Goal: Information Seeking & Learning: Learn about a topic

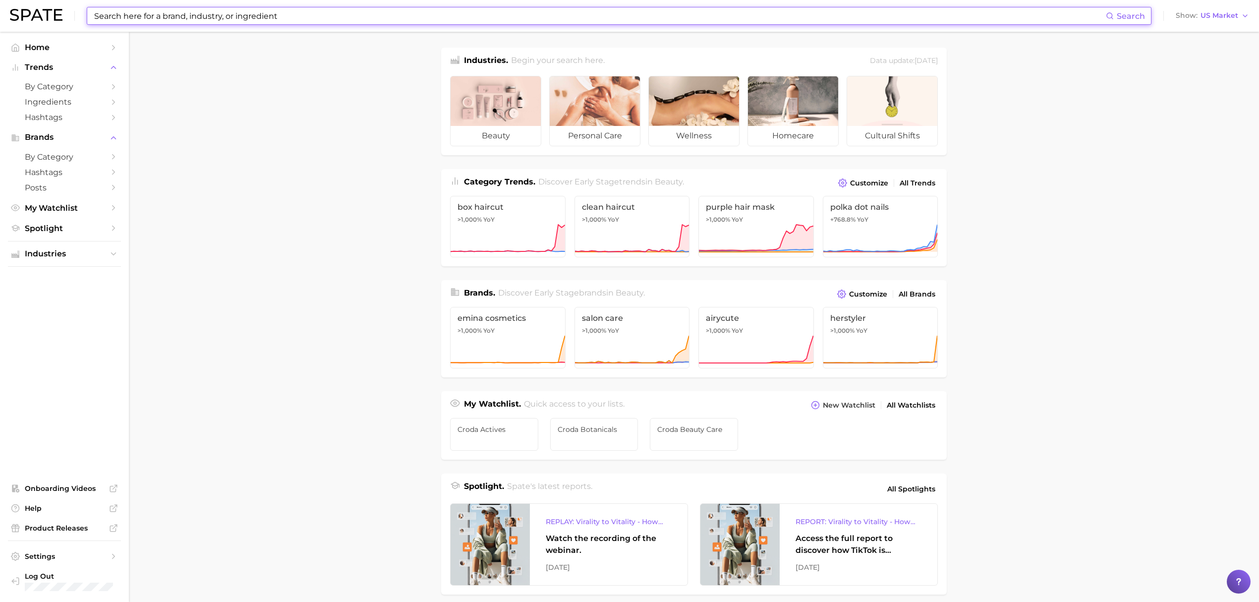
click at [405, 14] on input at bounding box center [599, 15] width 1013 height 17
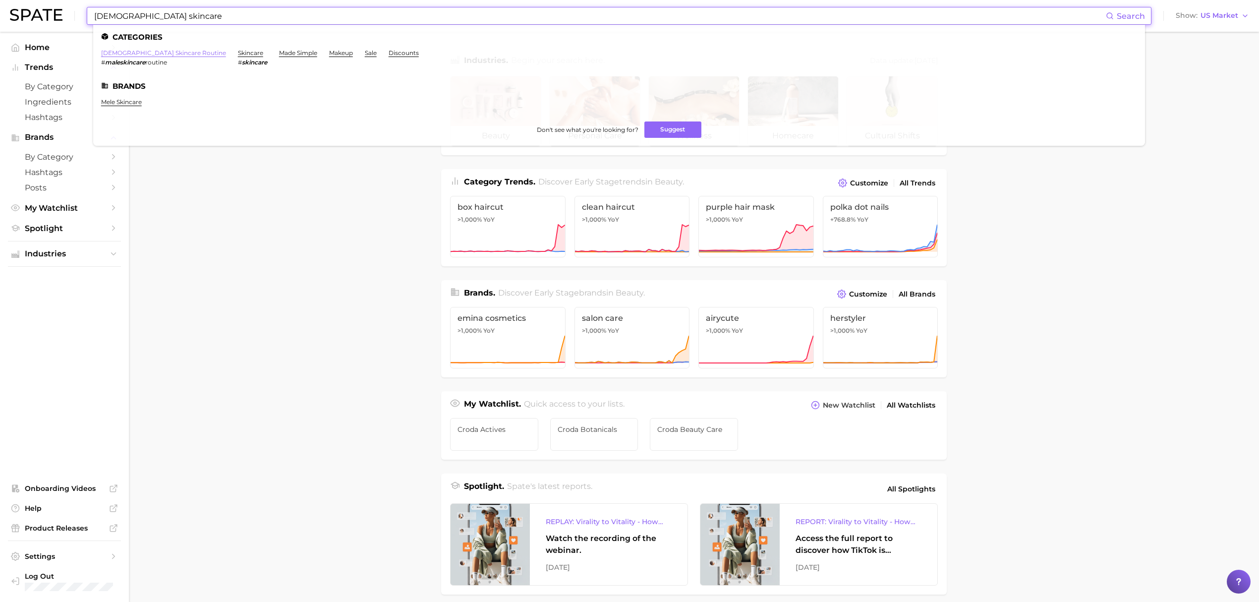
type input "[DEMOGRAPHIC_DATA] skincare"
click at [146, 54] on link "[DEMOGRAPHIC_DATA] skincare routine" at bounding box center [163, 52] width 125 height 7
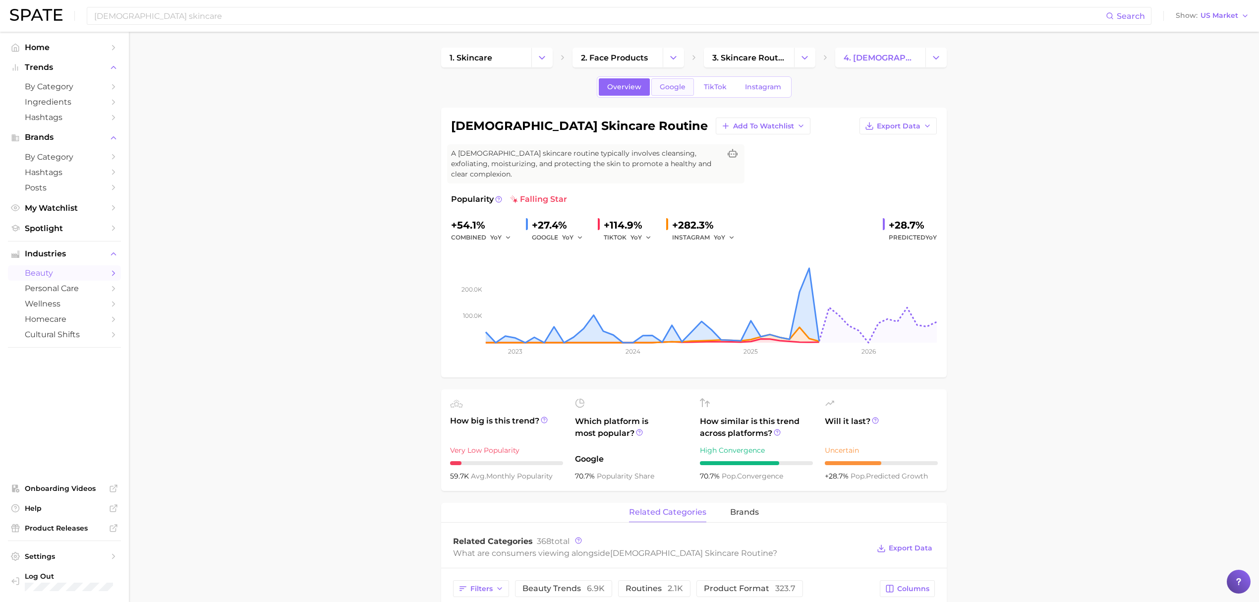
click at [666, 92] on link "Google" at bounding box center [672, 86] width 43 height 17
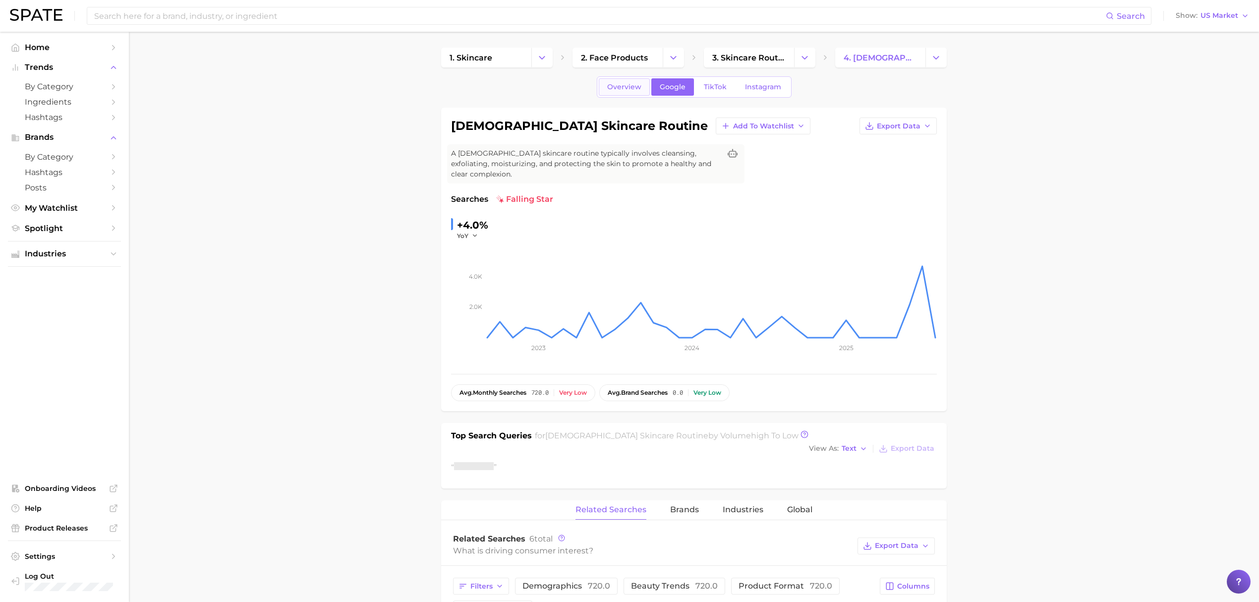
click at [631, 90] on span "Overview" at bounding box center [624, 87] width 34 height 8
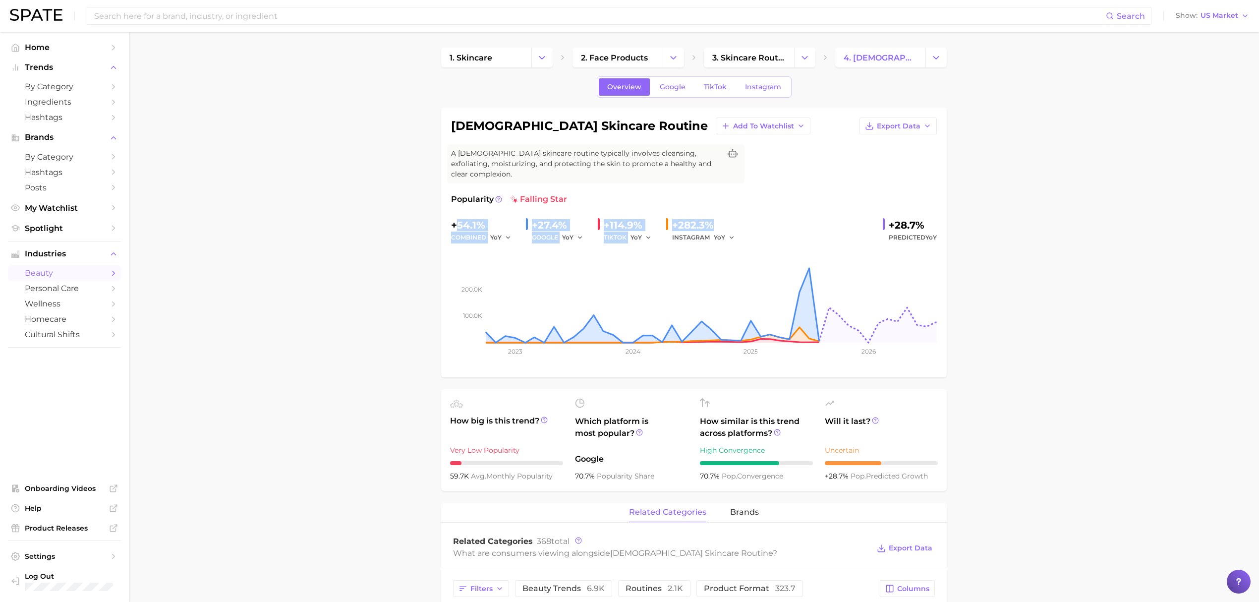
drag, startPoint x: 478, startPoint y: 211, endPoint x: 760, endPoint y: 219, distance: 281.2
click at [758, 219] on div "+54.1% combined YoY +27.4% GOOGLE YoY +114.9% TIKTOK YoY +282.3% INSTAGRAM YoY …" at bounding box center [694, 230] width 486 height 26
click at [760, 219] on div "+54.1% combined YoY +27.4% GOOGLE YoY +114.9% TIKTOK YoY +282.3% INSTAGRAM YoY …" at bounding box center [694, 230] width 486 height 26
click at [672, 86] on span "Google" at bounding box center [673, 87] width 26 height 8
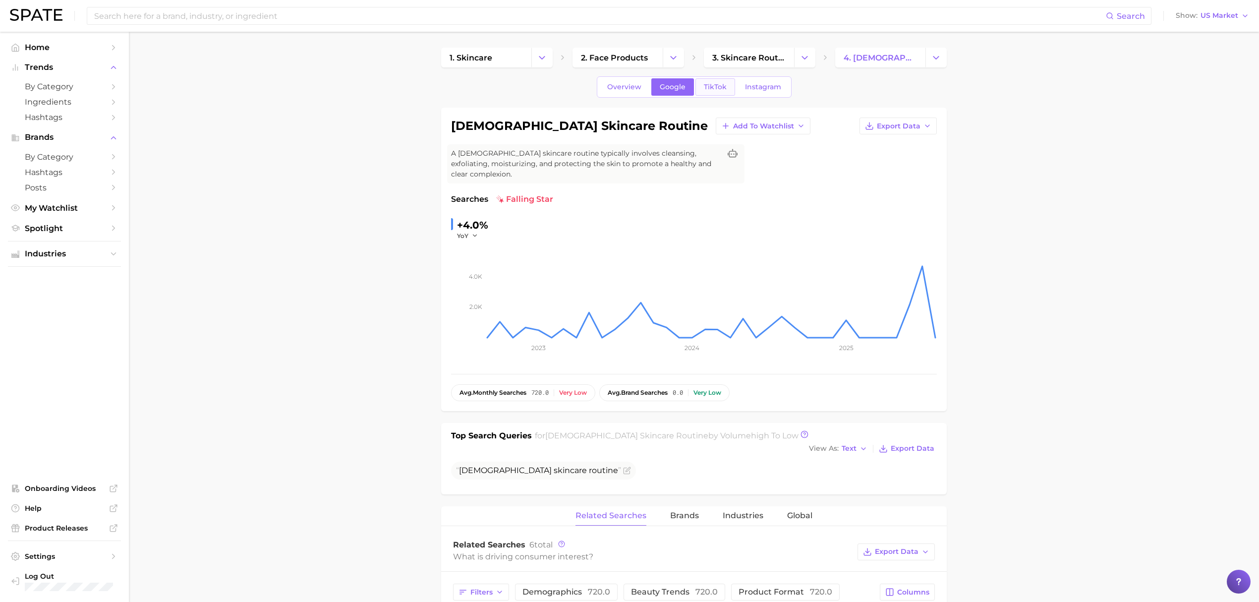
click at [712, 86] on span "TikTok" at bounding box center [715, 87] width 23 height 8
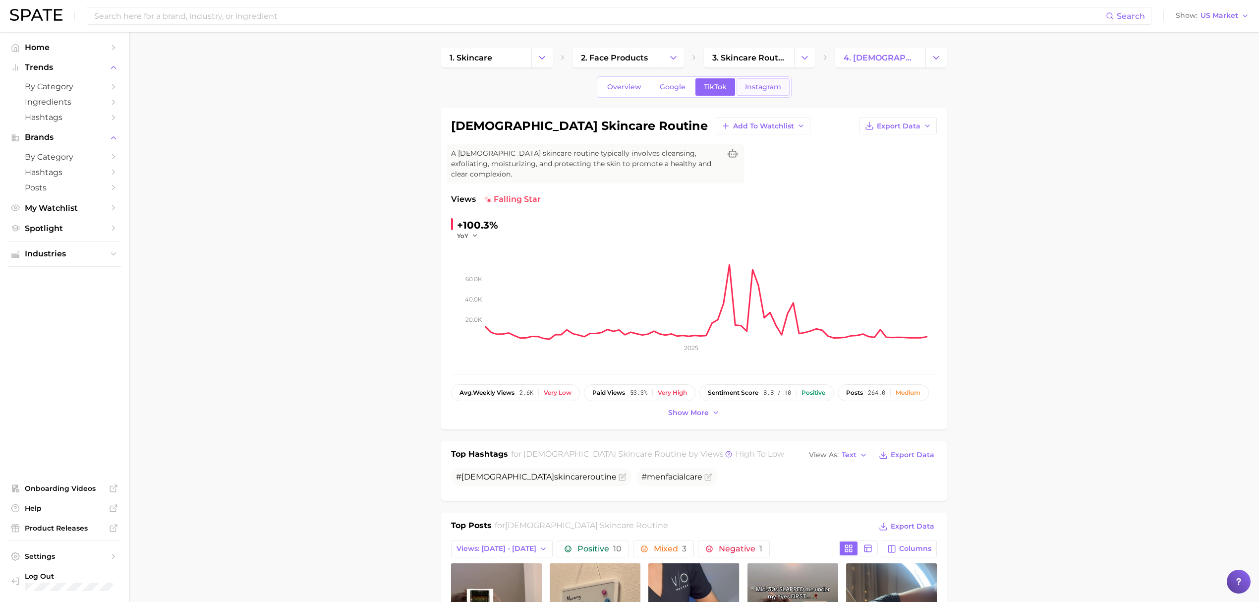
click at [754, 90] on span "Instagram" at bounding box center [763, 87] width 36 height 8
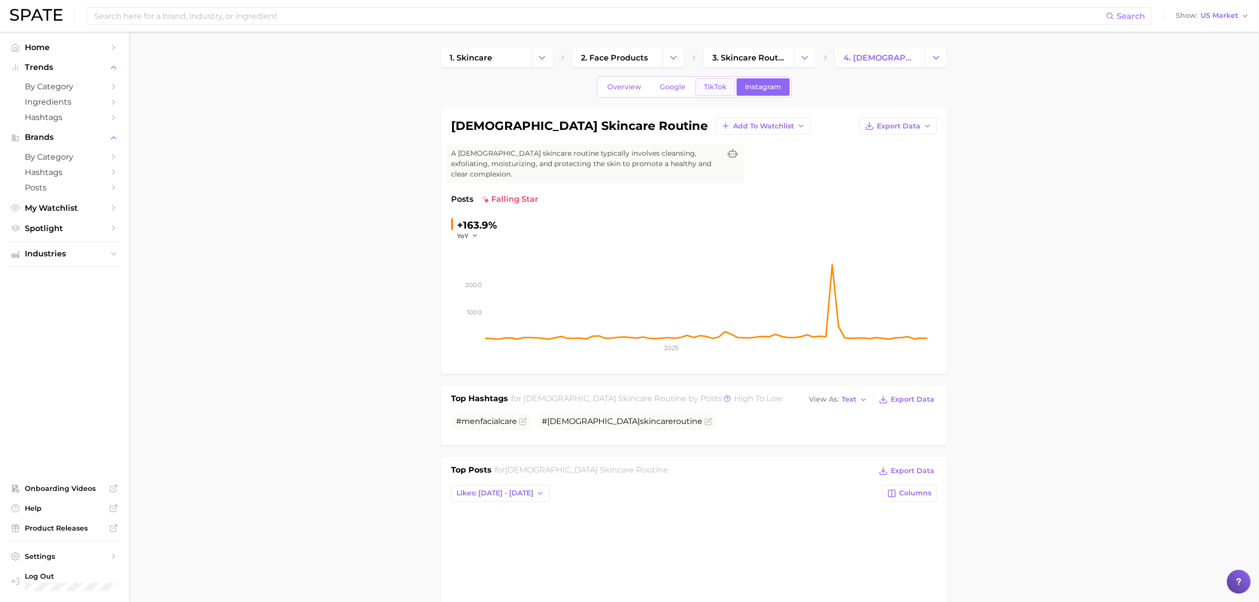
click at [707, 91] on span "TikTok" at bounding box center [715, 87] width 23 height 8
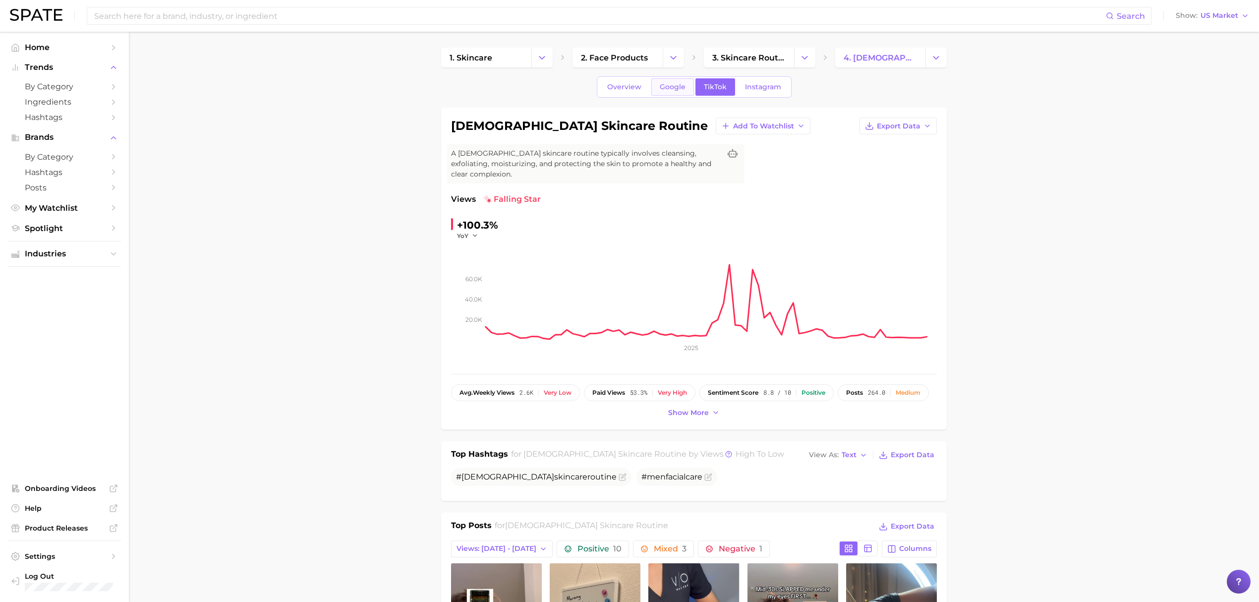
click at [655, 92] on link "Google" at bounding box center [672, 86] width 43 height 17
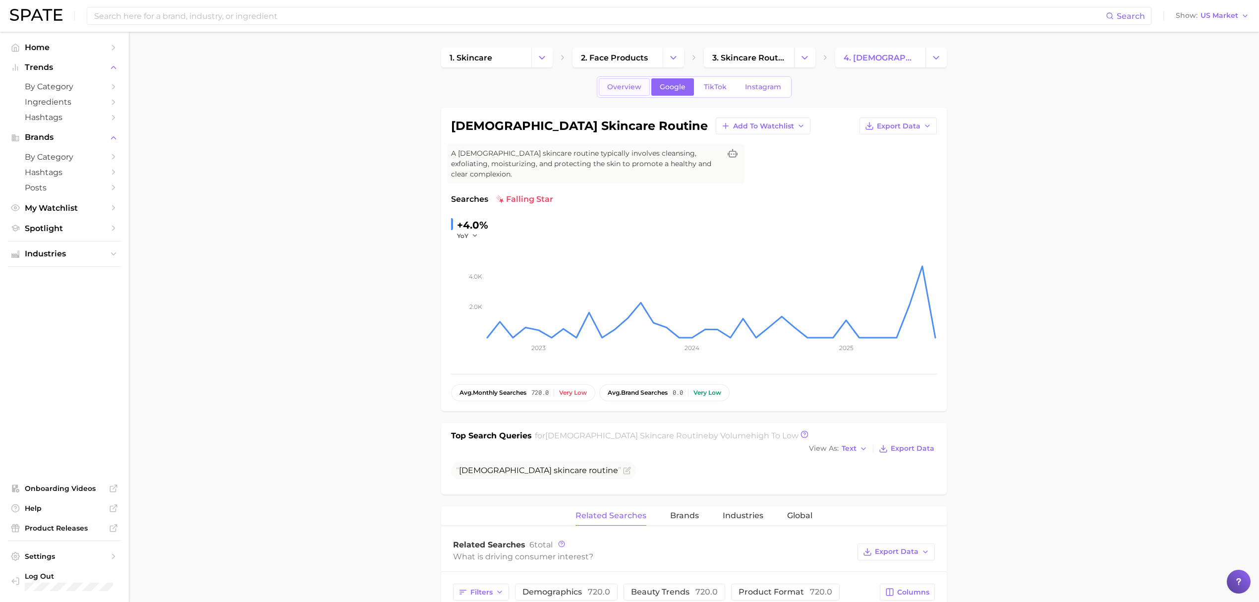
click at [632, 92] on link "Overview" at bounding box center [624, 86] width 51 height 17
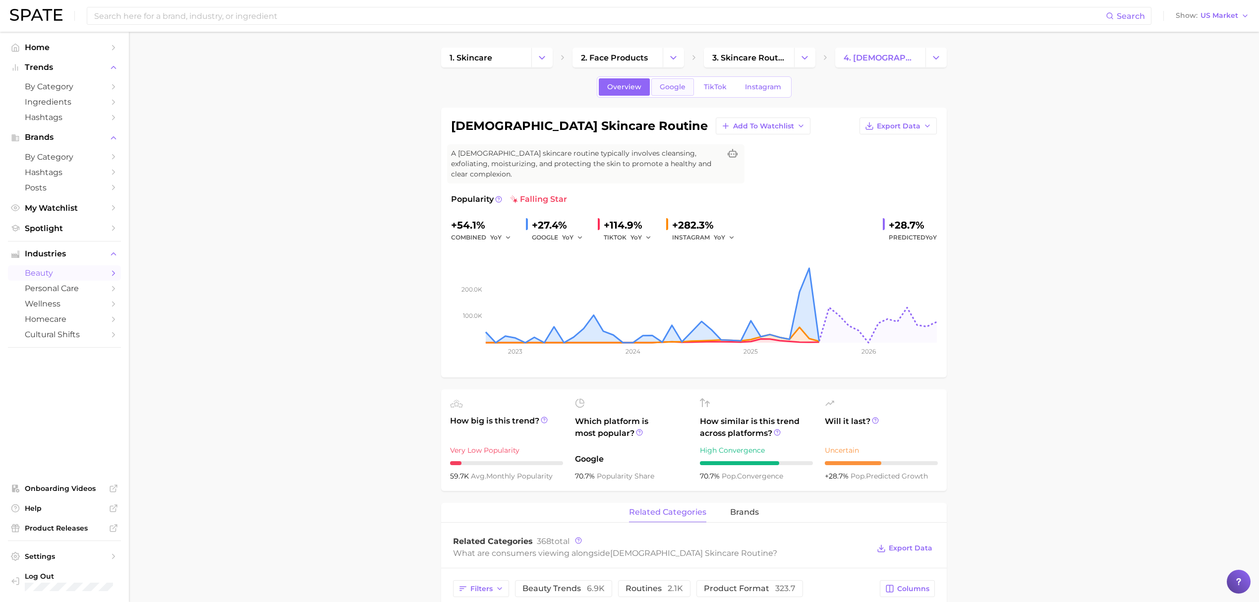
click at [671, 89] on span "Google" at bounding box center [673, 87] width 26 height 8
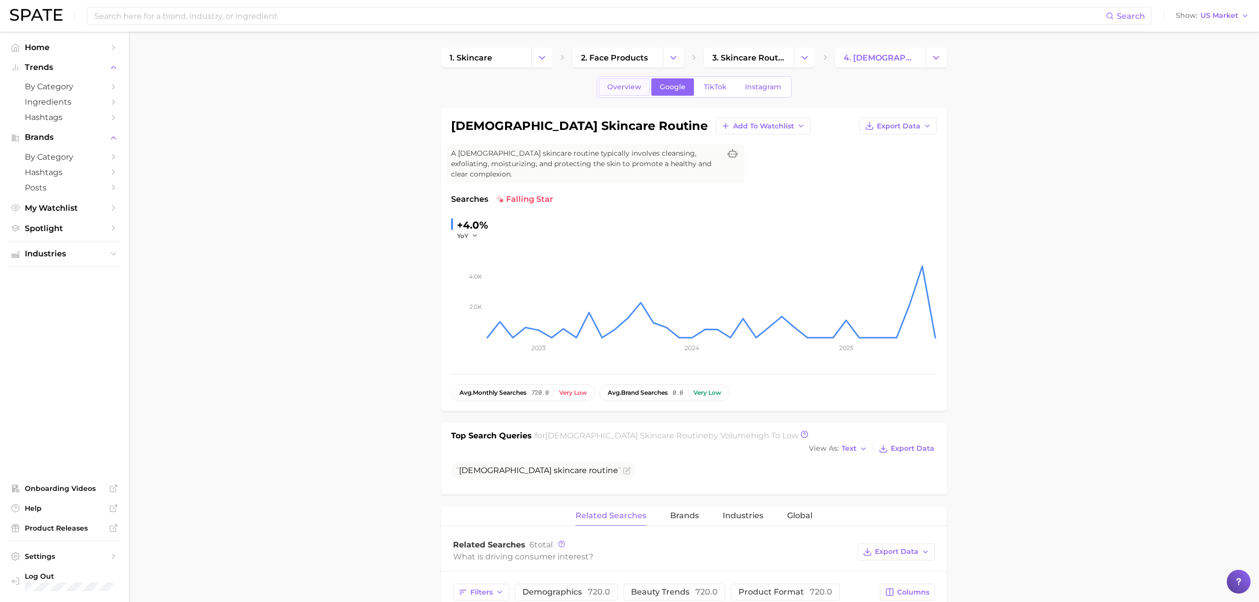
click at [641, 86] on link "Overview" at bounding box center [624, 86] width 51 height 17
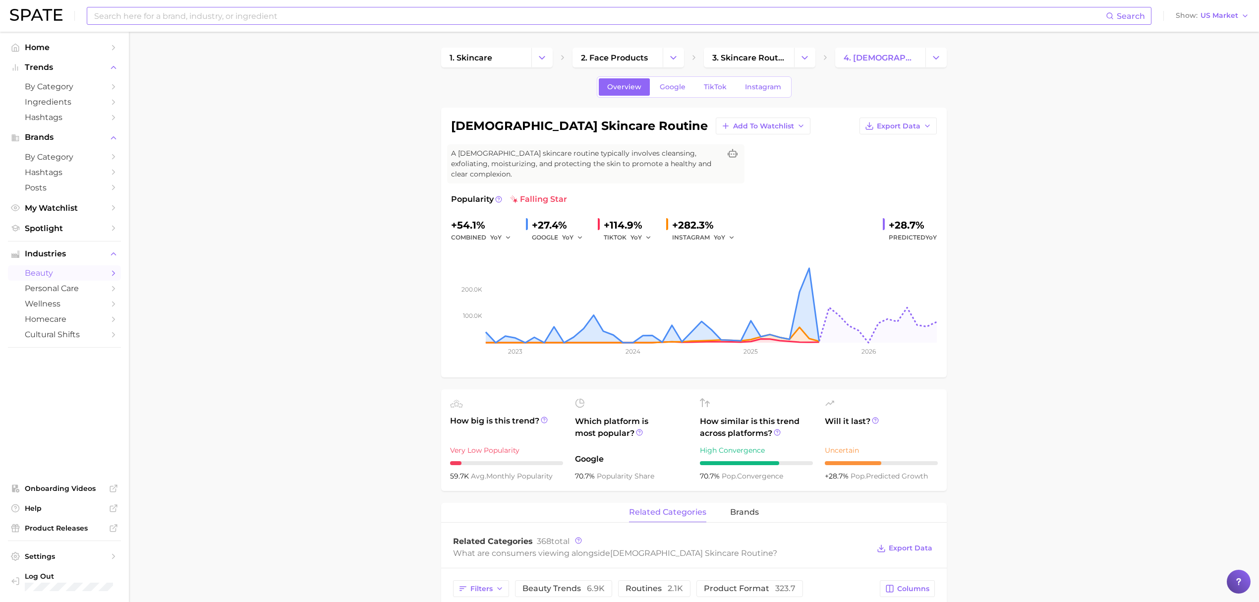
click at [395, 14] on input at bounding box center [599, 15] width 1013 height 17
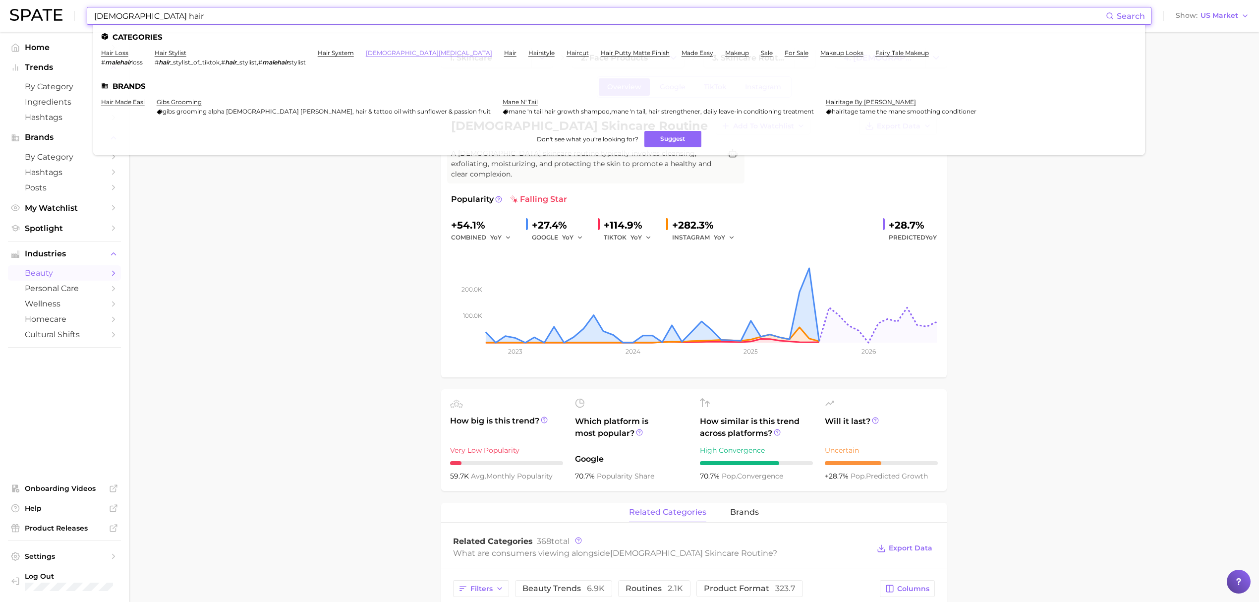
click at [383, 54] on link "[DEMOGRAPHIC_DATA][MEDICAL_DATA]" at bounding box center [429, 52] width 126 height 7
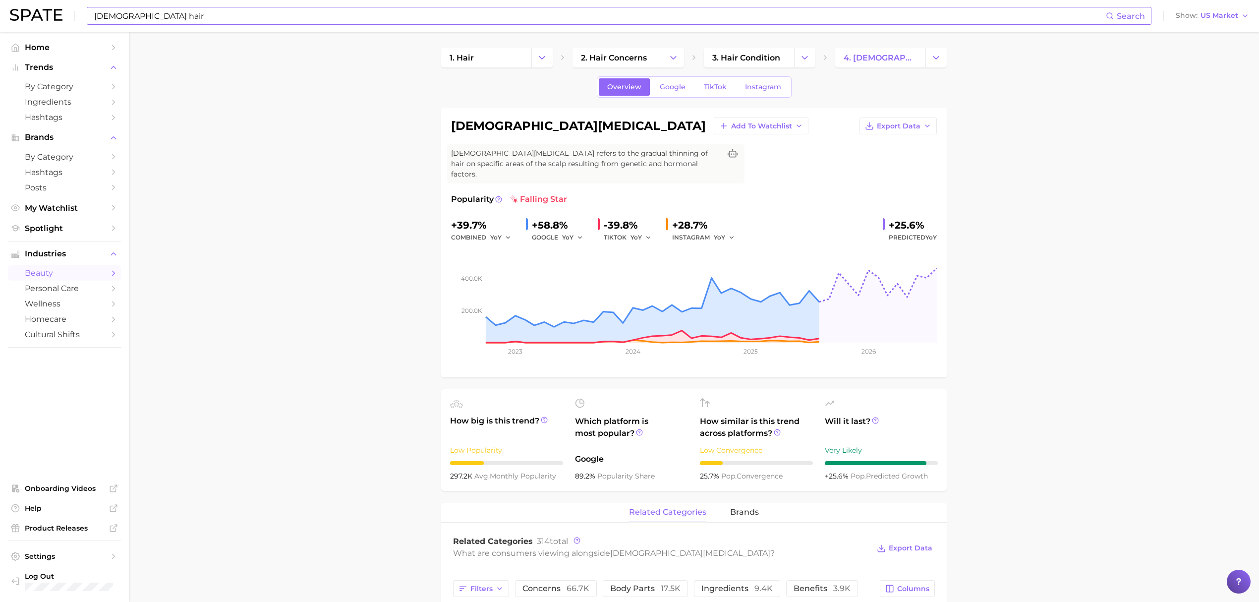
click at [145, 16] on input "[DEMOGRAPHIC_DATA] hair" at bounding box center [599, 15] width 1013 height 17
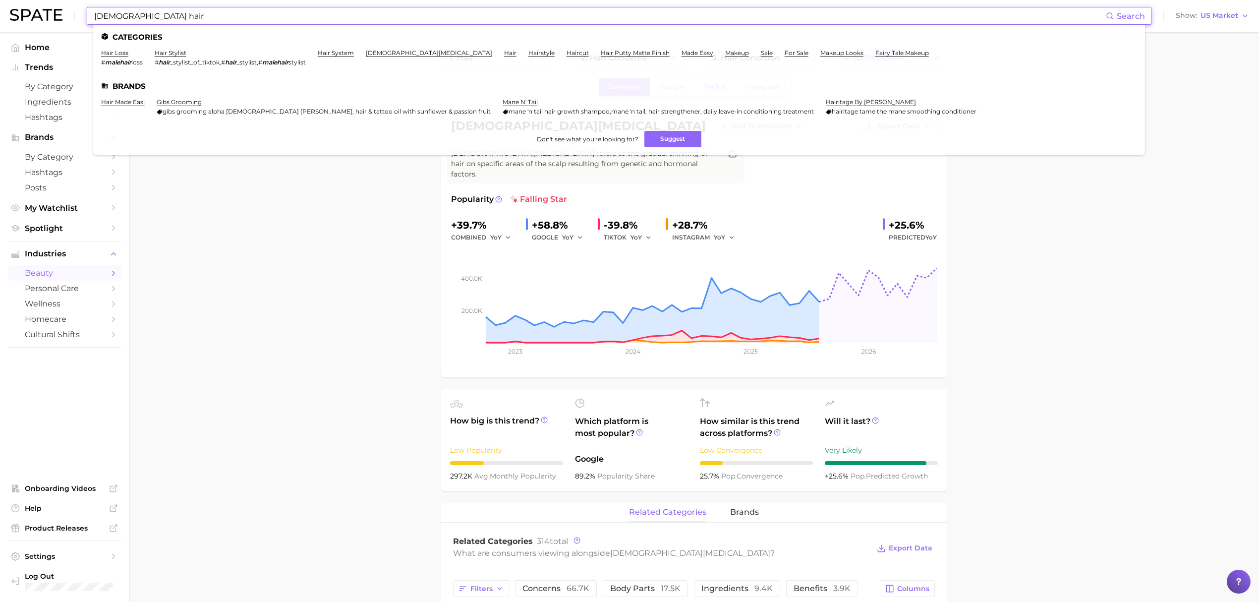
click at [145, 16] on input "[DEMOGRAPHIC_DATA] hair" at bounding box center [599, 15] width 1013 height 17
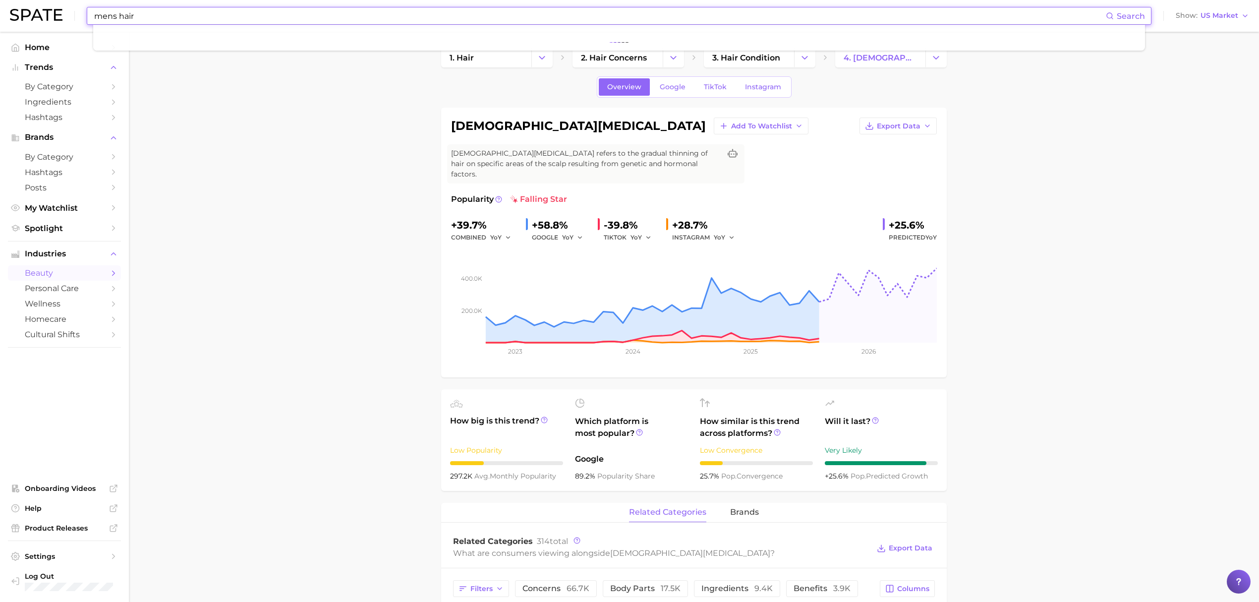
type input "mens hair"
